Goal: Task Accomplishment & Management: Use online tool/utility

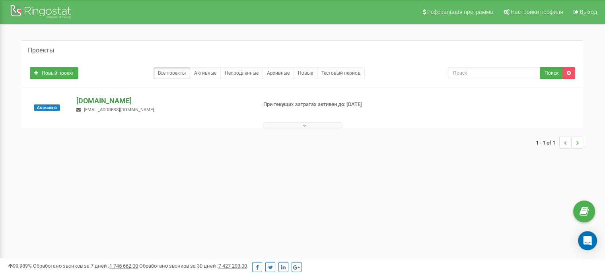
click at [124, 100] on p "[DOMAIN_NAME]" at bounding box center [163, 101] width 174 height 10
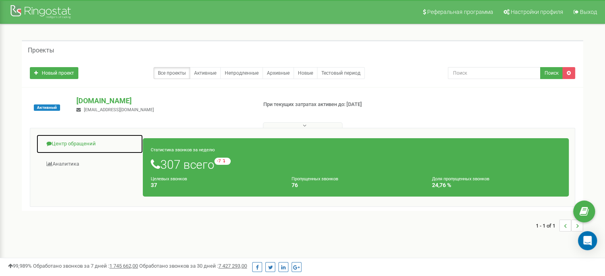
click at [81, 144] on link "Центр обращений" at bounding box center [89, 143] width 107 height 19
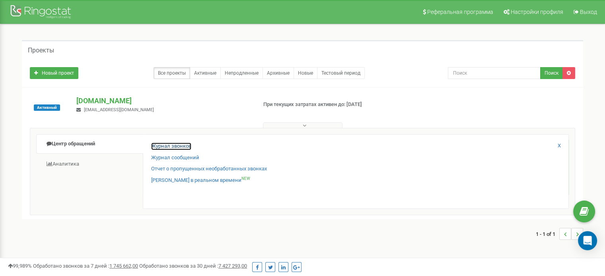
click at [181, 143] on link "Журнал звонков" at bounding box center [171, 147] width 40 height 8
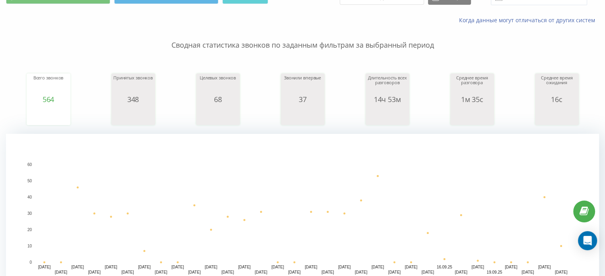
scroll to position [40, 0]
